Goal: Information Seeking & Learning: Learn about a topic

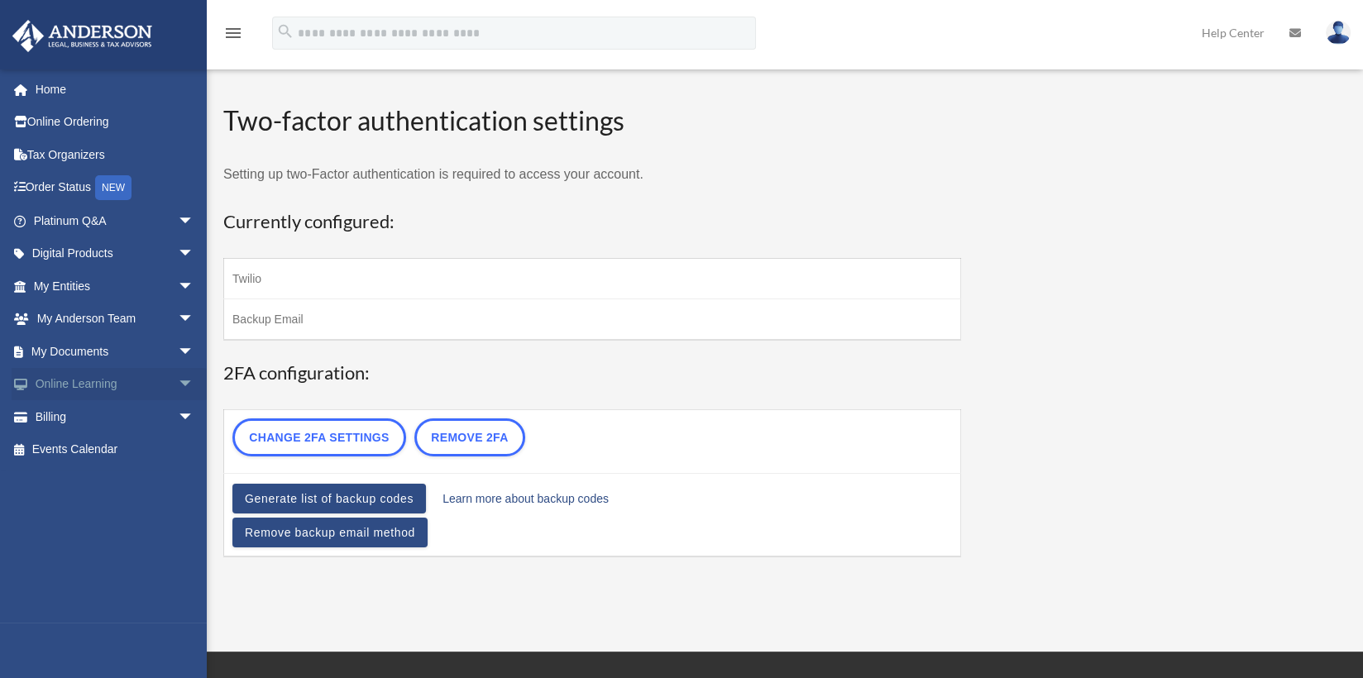
click at [114, 389] on link "Online Learning arrow_drop_down" at bounding box center [116, 384] width 208 height 33
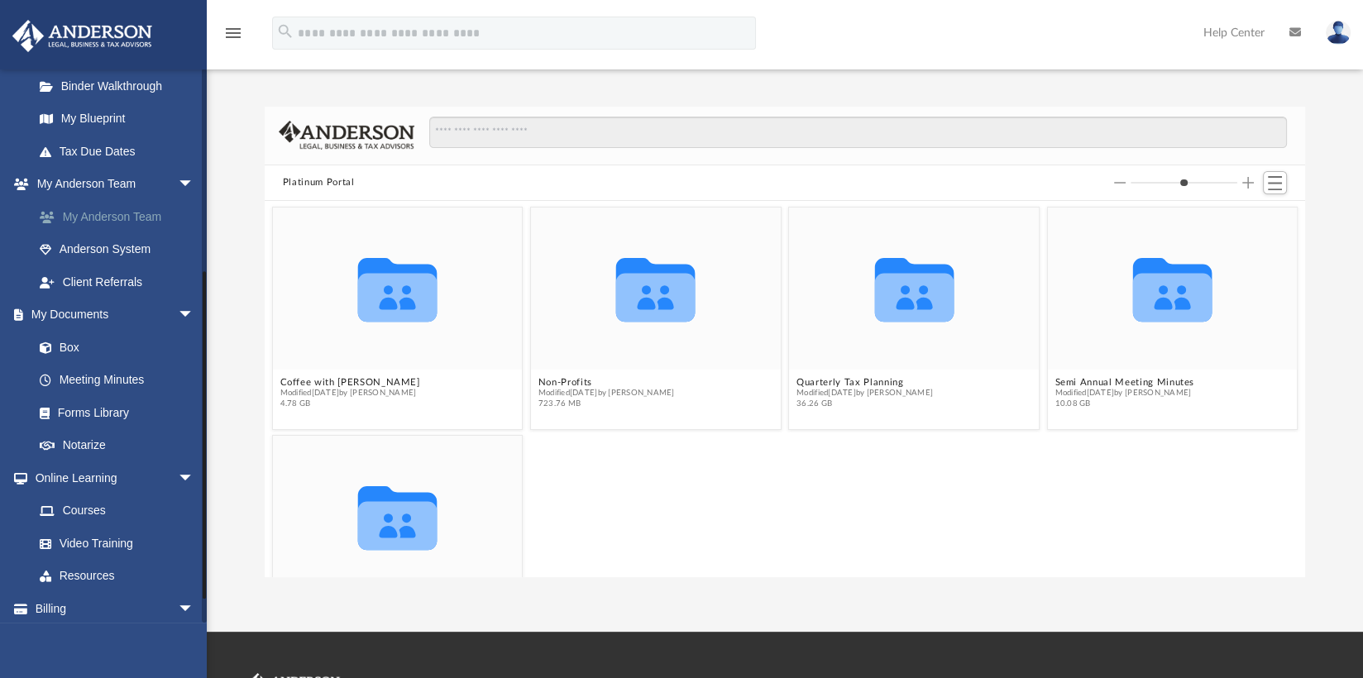
scroll to position [369, 0]
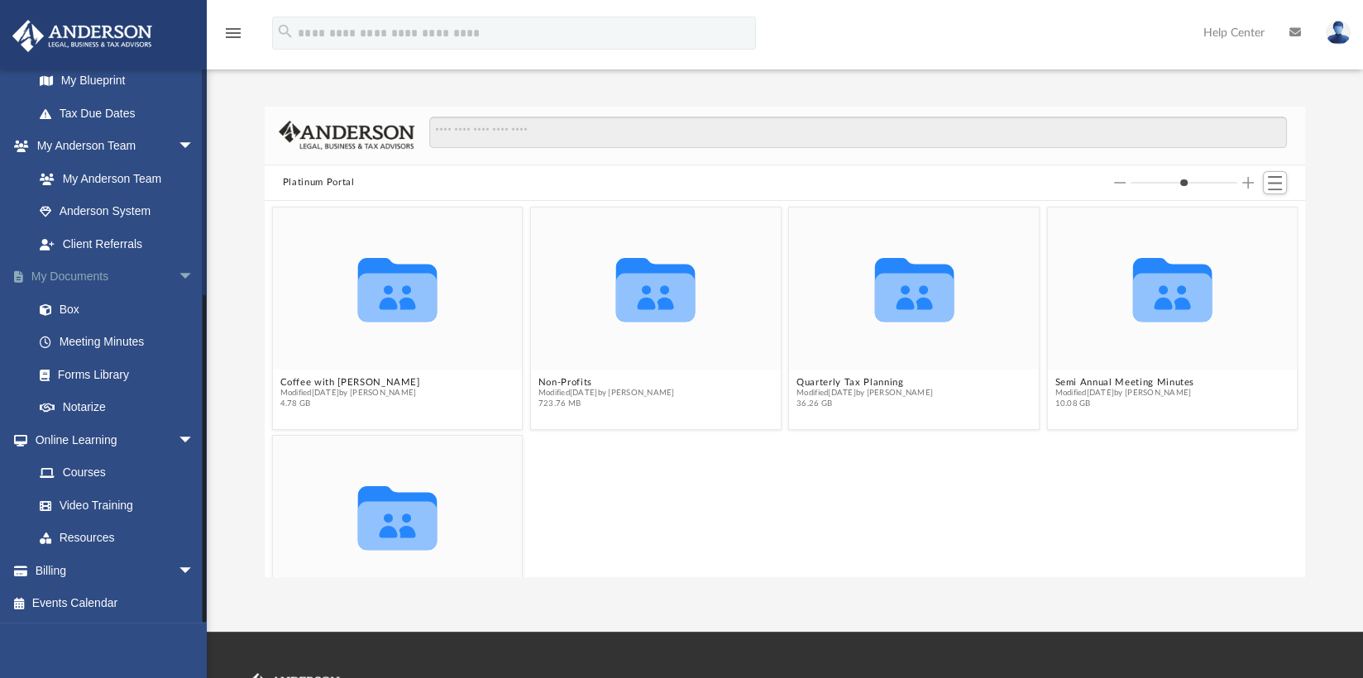
click at [178, 271] on span "arrow_drop_down" at bounding box center [194, 277] width 33 height 34
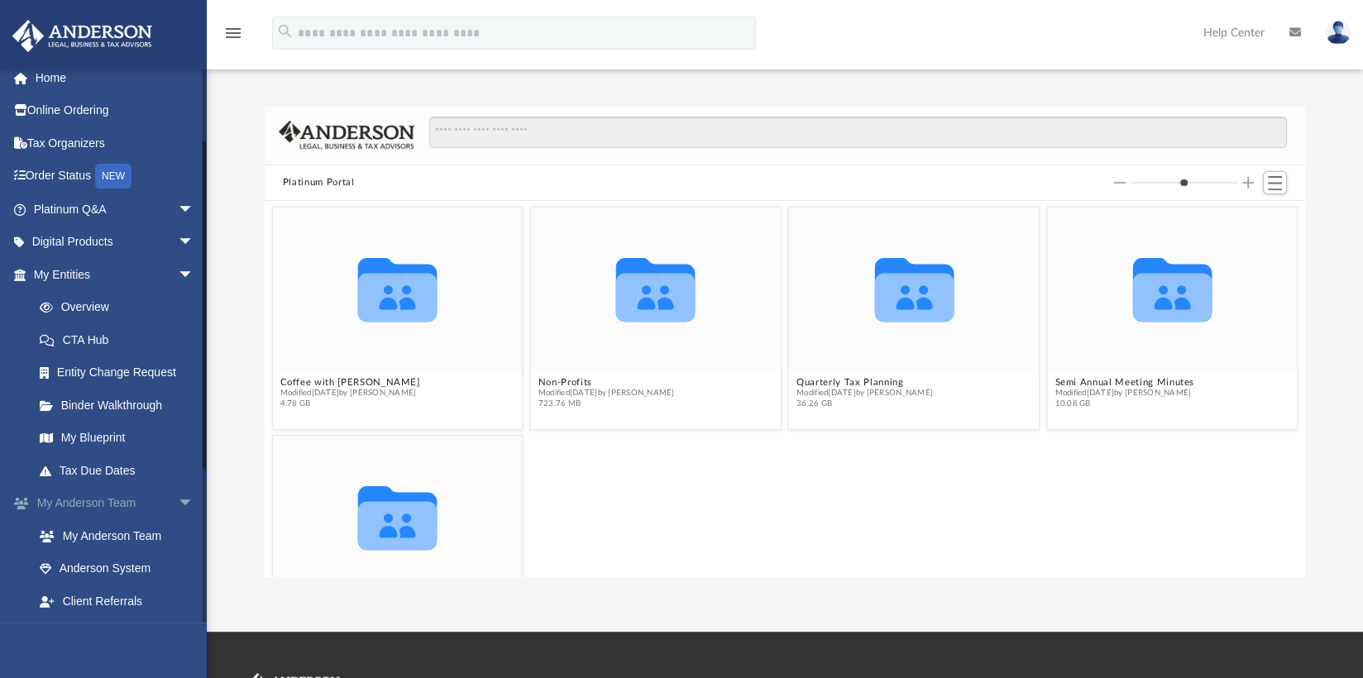
scroll to position [0, 0]
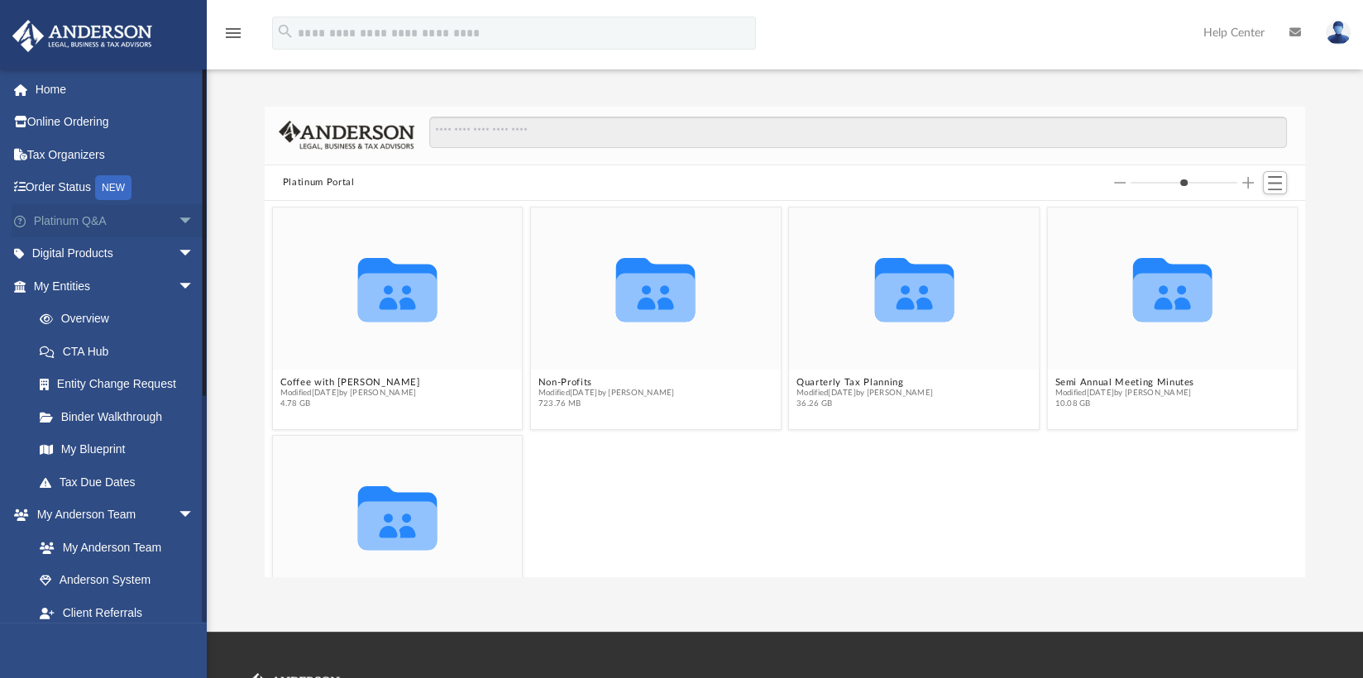
click at [178, 221] on span "arrow_drop_down" at bounding box center [194, 221] width 33 height 34
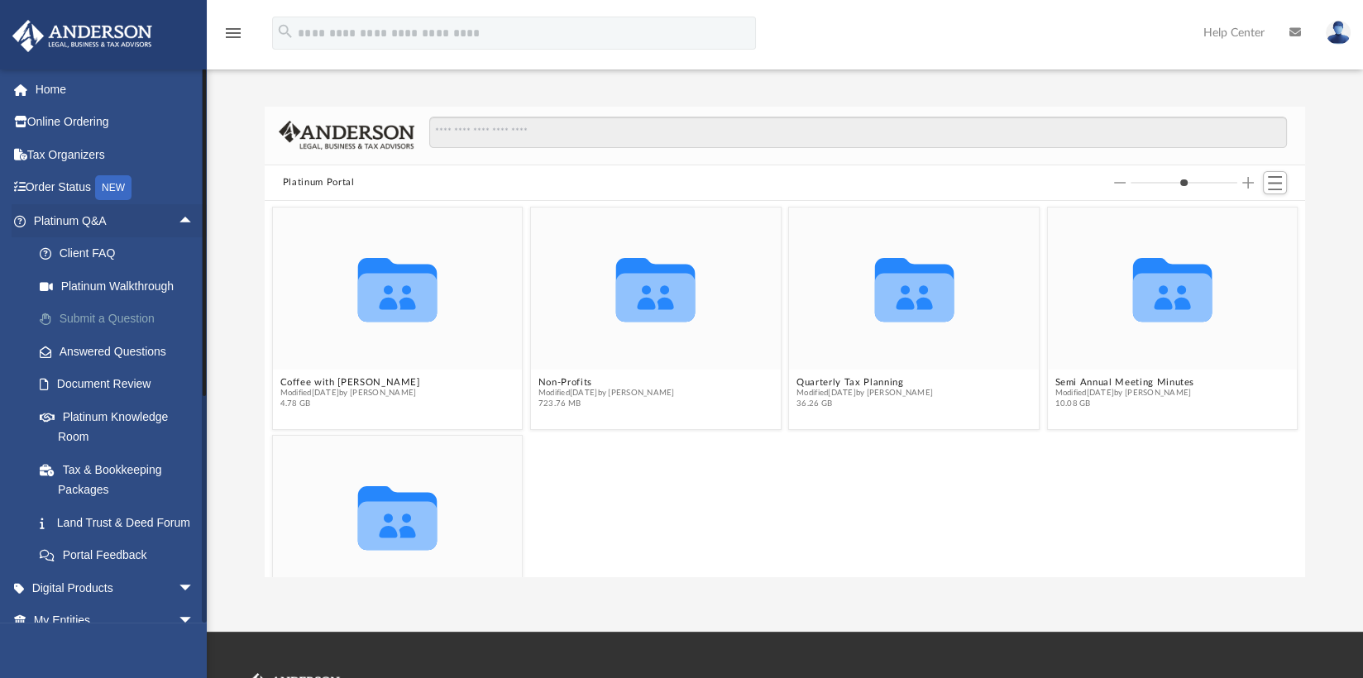
click at [125, 315] on link "Submit a Question" at bounding box center [121, 319] width 196 height 33
click at [129, 412] on link "Platinum Knowledge Room" at bounding box center [121, 426] width 196 height 53
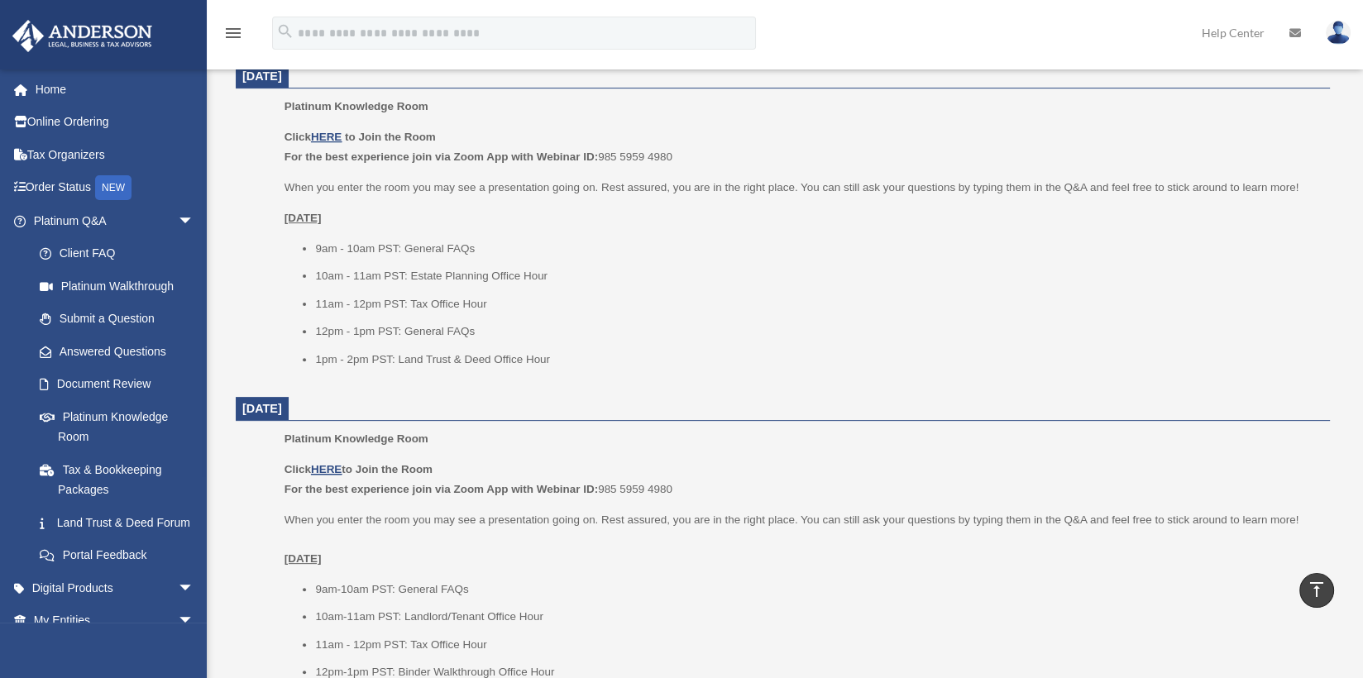
scroll to position [579, 0]
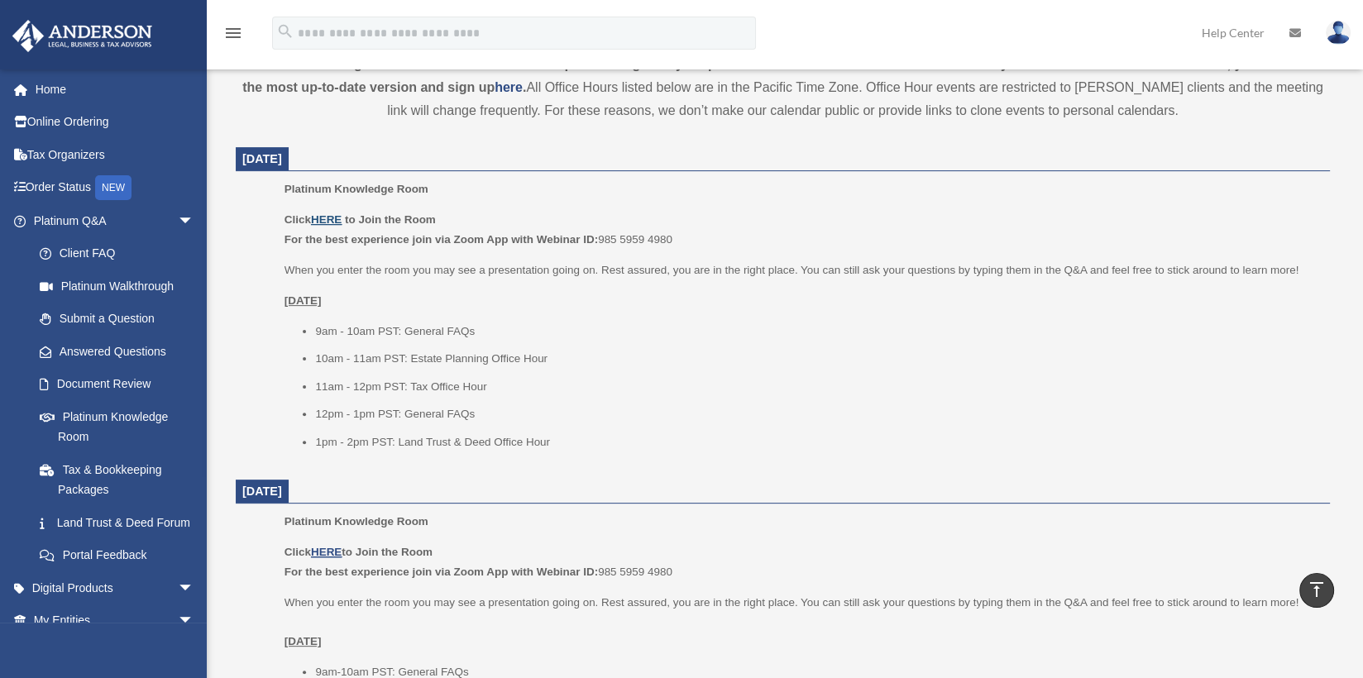
click at [334, 222] on u "HERE" at bounding box center [326, 219] width 31 height 12
